Goal: Navigation & Orientation: Find specific page/section

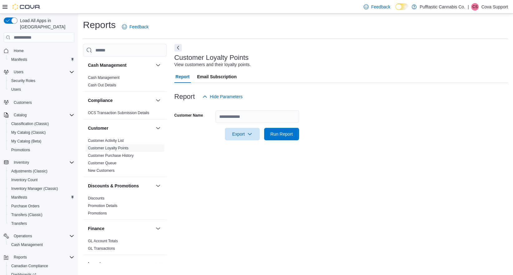
click at [484, 5] on p "Cova Support" at bounding box center [494, 6] width 27 height 7
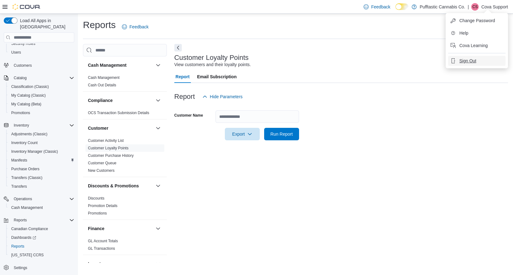
click at [464, 59] on span "Sign Out" at bounding box center [467, 61] width 17 height 6
